Goal: Task Accomplishment & Management: Manage account settings

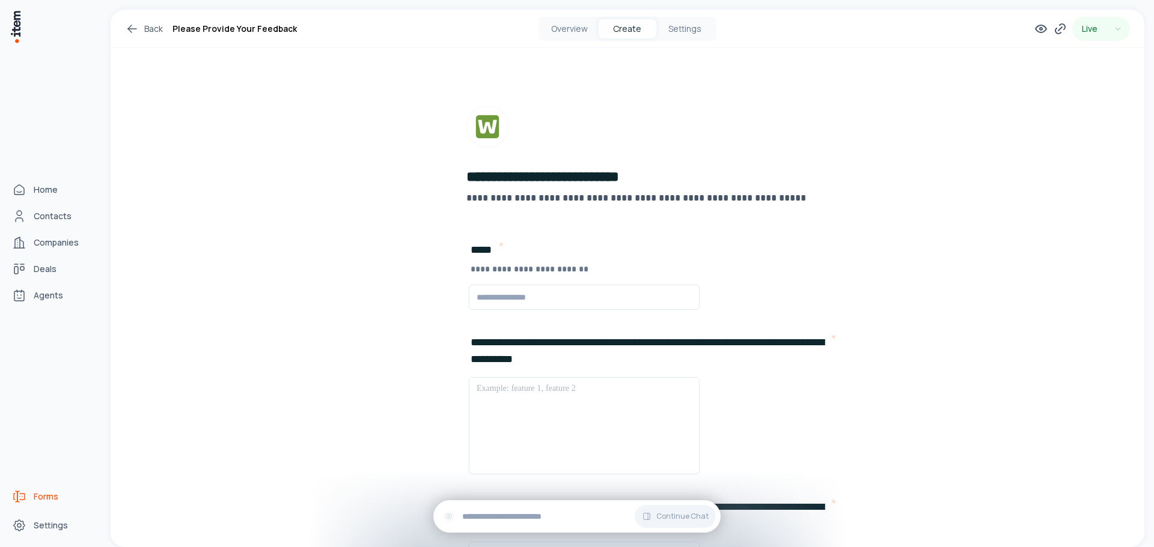
scroll to position [117, 0]
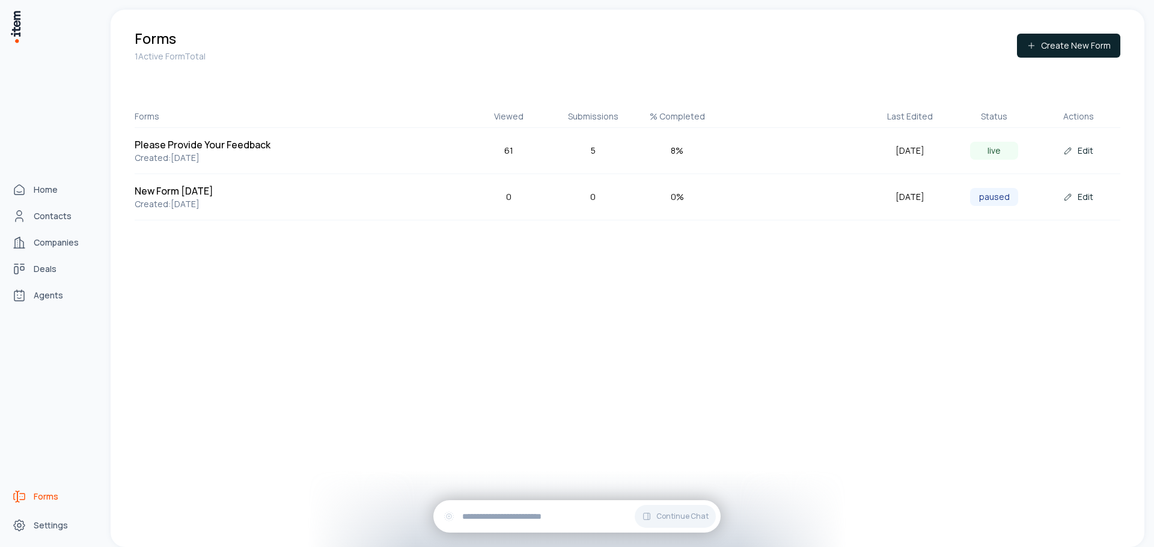
click at [25, 505] on link "Forms" at bounding box center [52, 497] width 91 height 24
click at [28, 498] on link "Forms" at bounding box center [52, 497] width 91 height 24
click at [49, 493] on span "Forms" at bounding box center [46, 497] width 25 height 12
click at [55, 493] on span "Forms" at bounding box center [46, 497] width 25 height 12
click at [56, 194] on span "Home" at bounding box center [46, 190] width 24 height 12
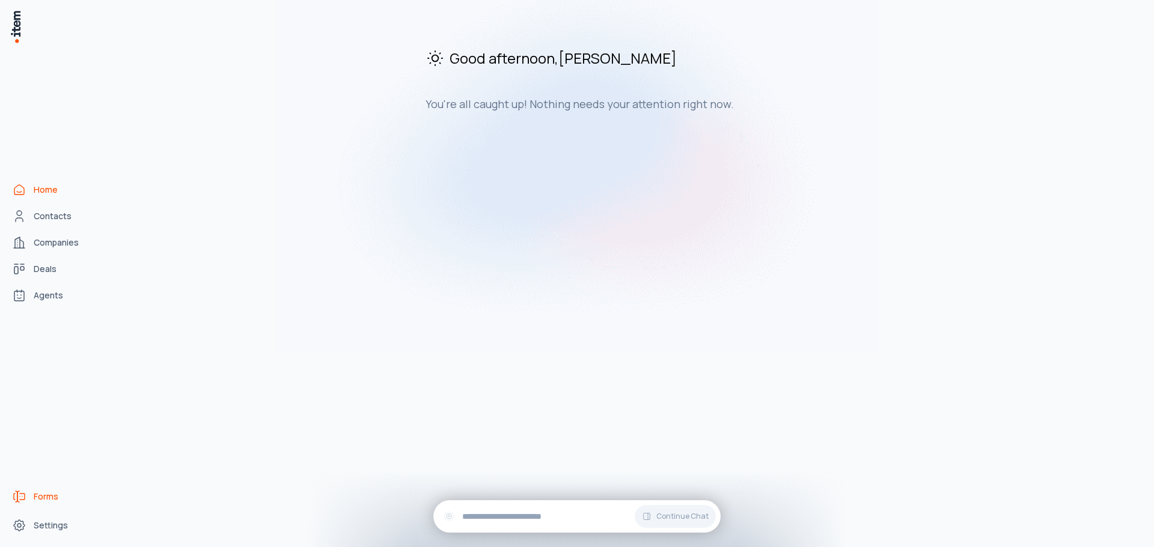
click at [47, 497] on span "Forms" at bounding box center [46, 497] width 25 height 12
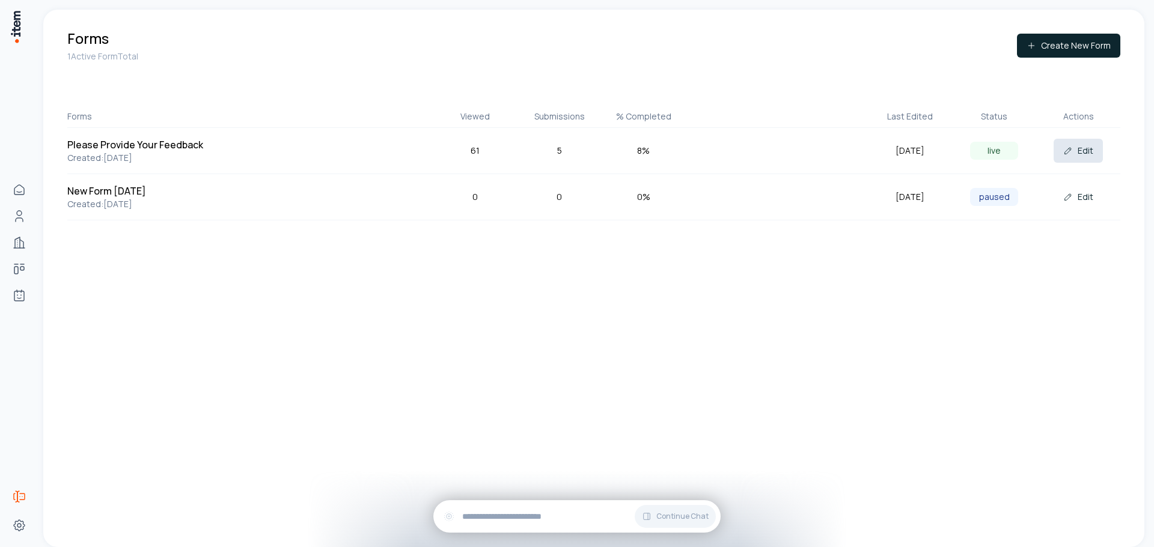
click at [1091, 154] on button "Edit" at bounding box center [1077, 151] width 49 height 24
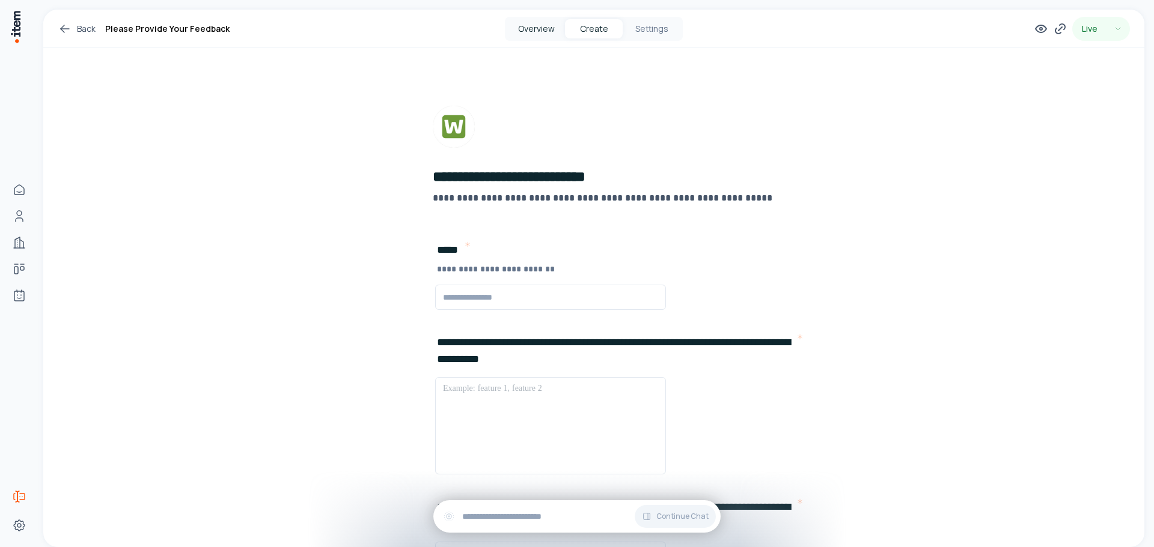
click at [532, 31] on button "Overview" at bounding box center [536, 28] width 58 height 19
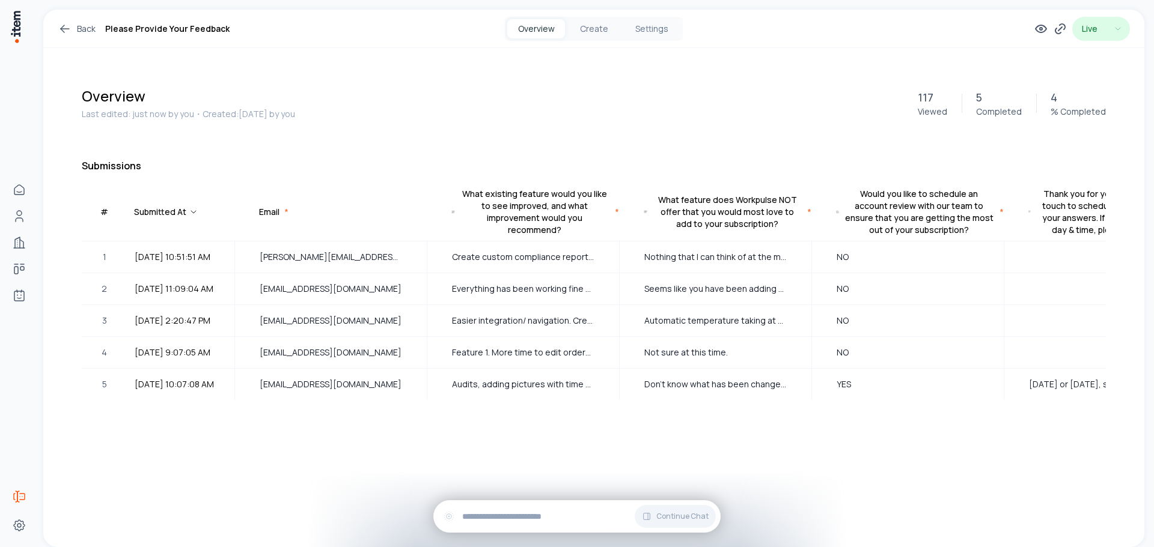
click at [1115, 35] on html "Home Contacts Companies Deals Agents Forms Settings Back Please Provide Your Fe…" at bounding box center [577, 273] width 1154 height 547
click at [919, 65] on html "Home Contacts Companies Deals Agents Forms Settings Back Please Provide Your Fe…" at bounding box center [577, 273] width 1154 height 547
click at [1061, 31] on icon at bounding box center [1060, 29] width 14 height 14
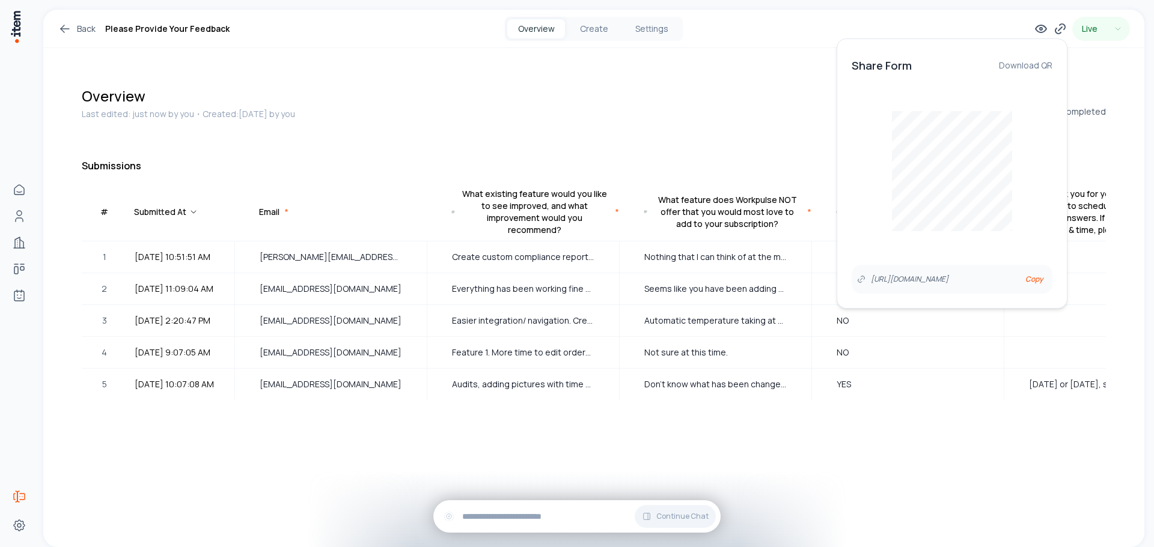
click at [762, 85] on div "Overview Last edited: just now by you ・Created: 21 days ago by you 117 Viewed 5…" at bounding box center [593, 272] width 1101 height 448
